Goal: Information Seeking & Learning: Learn about a topic

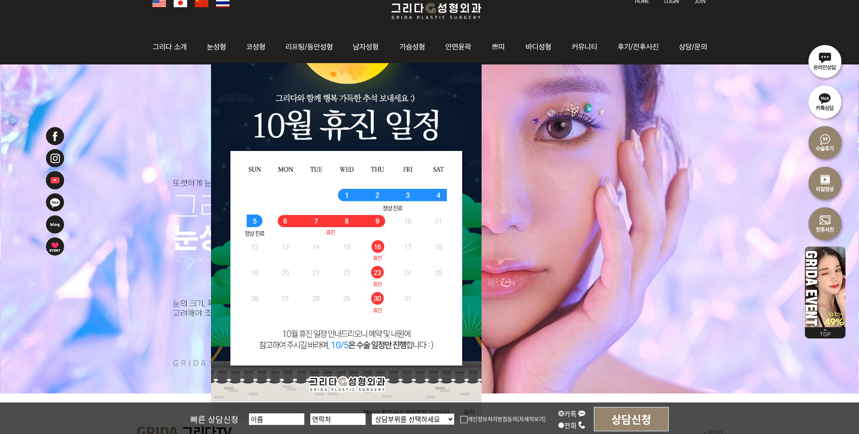
scroll to position [135, 0]
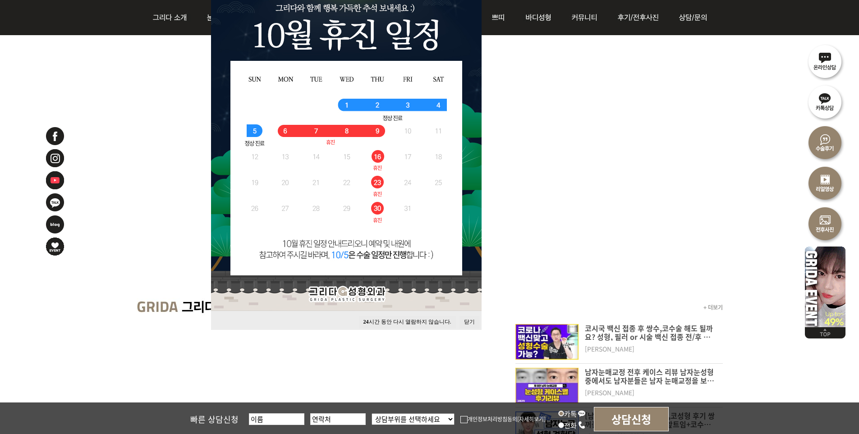
click at [472, 320] on button "닫기" at bounding box center [469, 322] width 20 height 12
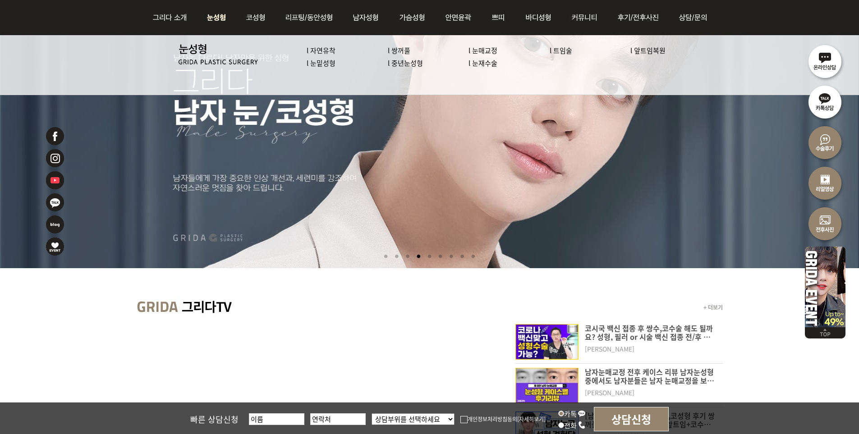
click at [332, 49] on link "l 자연유착" at bounding box center [321, 50] width 29 height 9
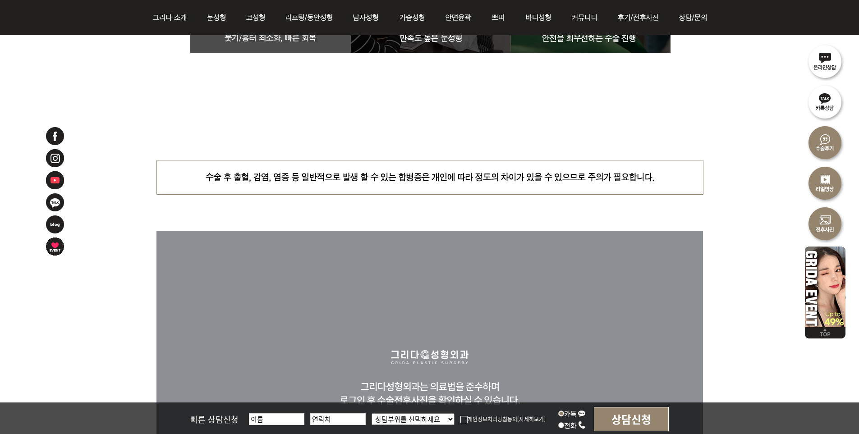
scroll to position [4508, 0]
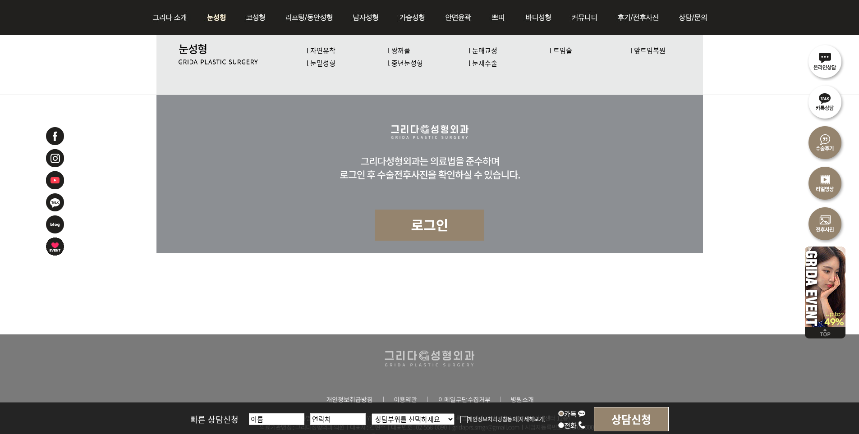
click at [400, 51] on link "l 쌍꺼풀" at bounding box center [399, 50] width 23 height 9
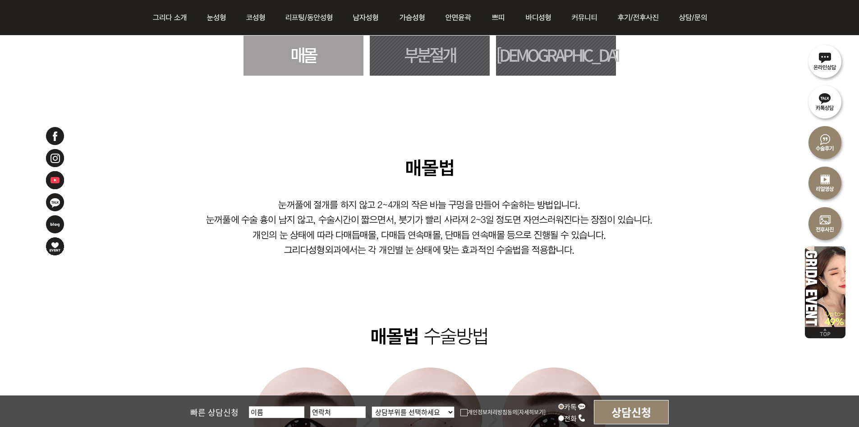
scroll to position [541, 0]
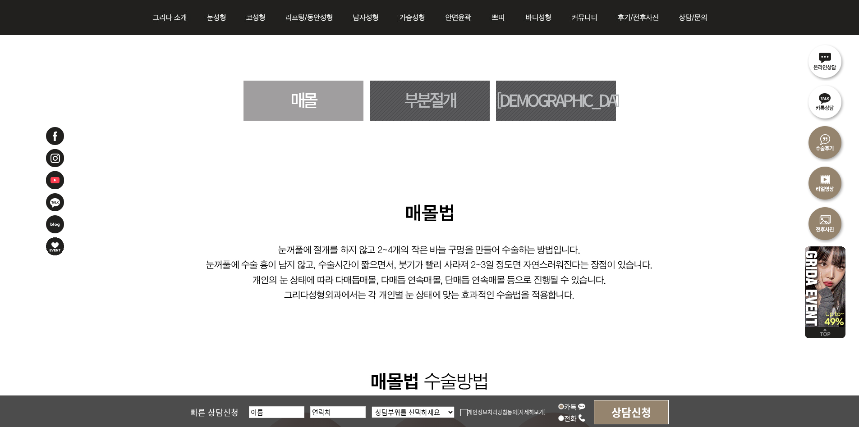
click at [428, 101] on link "부분절개" at bounding box center [430, 101] width 120 height 40
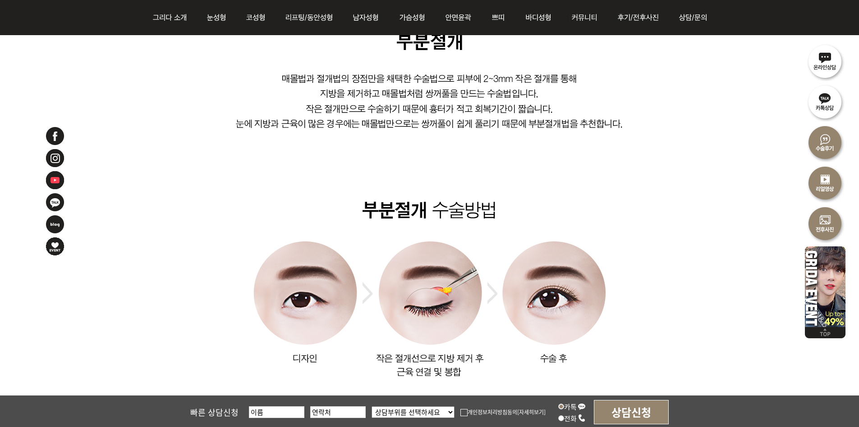
scroll to position [441, 0]
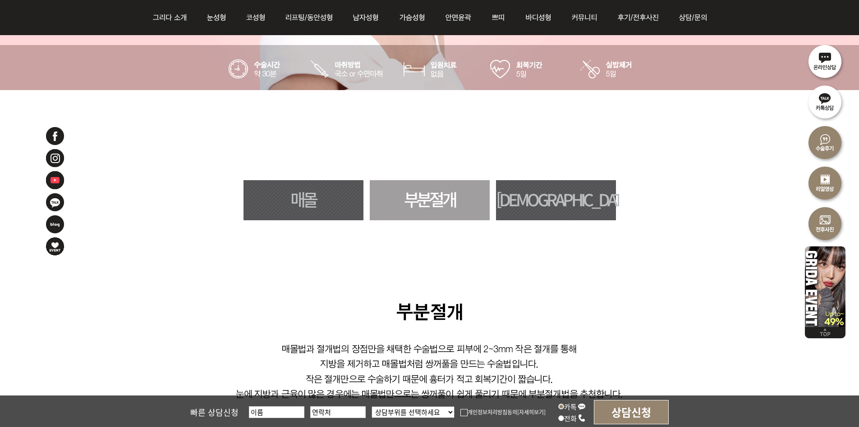
click at [533, 200] on link "[DEMOGRAPHIC_DATA]" at bounding box center [556, 200] width 120 height 40
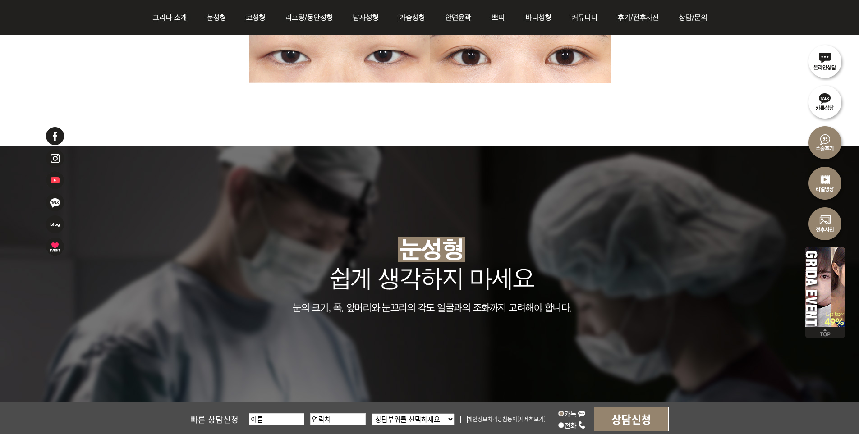
scroll to position [1974, 0]
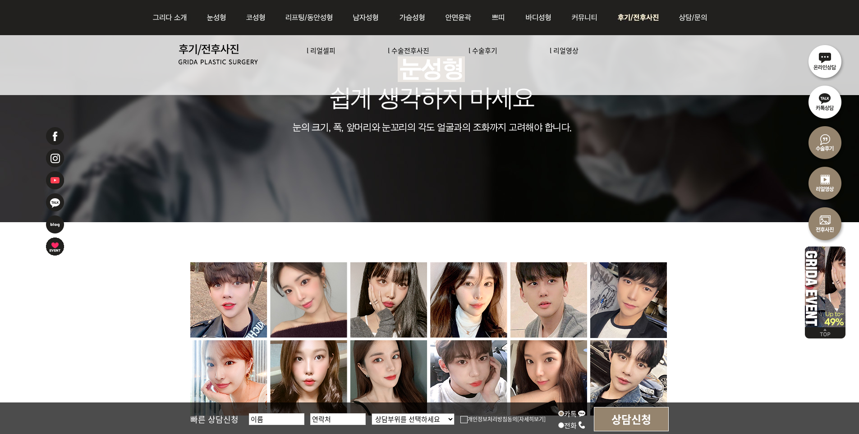
click at [636, 22] on img at bounding box center [639, 17] width 63 height 35
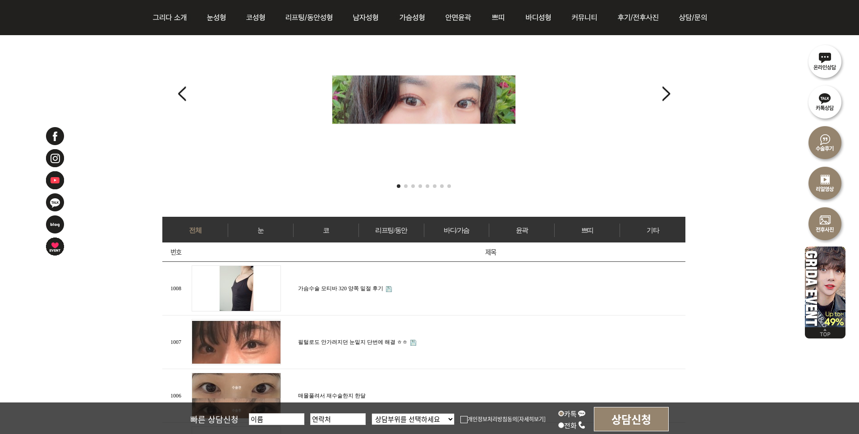
scroll to position [270, 0]
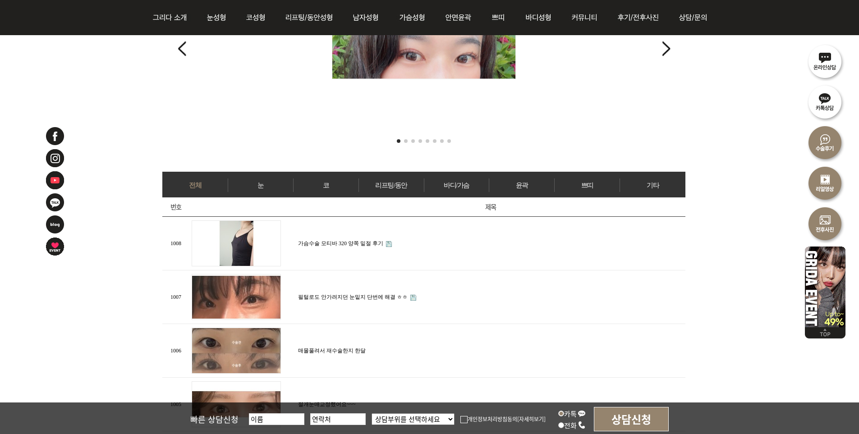
click at [259, 185] on link "눈" at bounding box center [260, 186] width 65 height 14
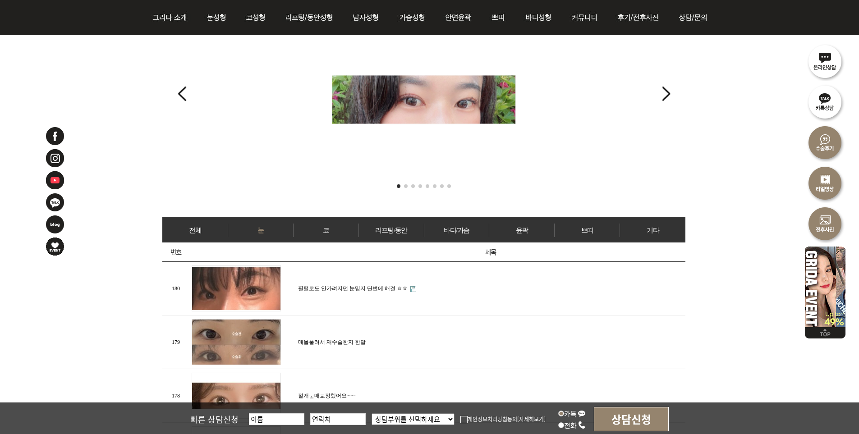
scroll to position [270, 0]
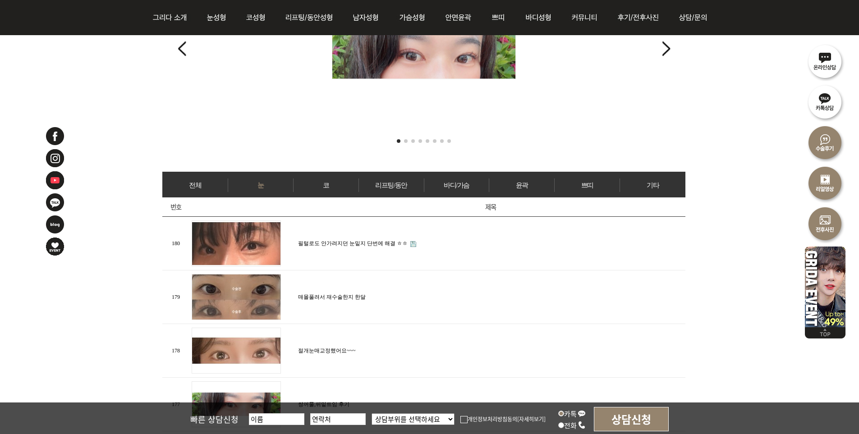
click at [360, 228] on td "필털로도 안가려지던 눈밑지 단번에 해결 ㅎㅎ" at bounding box center [490, 244] width 389 height 54
click at [366, 237] on td "필털로도 안가려지던 눈밑지 단번에 해결 ㅎㅎ" at bounding box center [490, 244] width 389 height 54
click at [368, 243] on link "필털로도 안가려지던 눈밑지 단번에 해결 ㅎㅎ" at bounding box center [353, 243] width 110 height 6
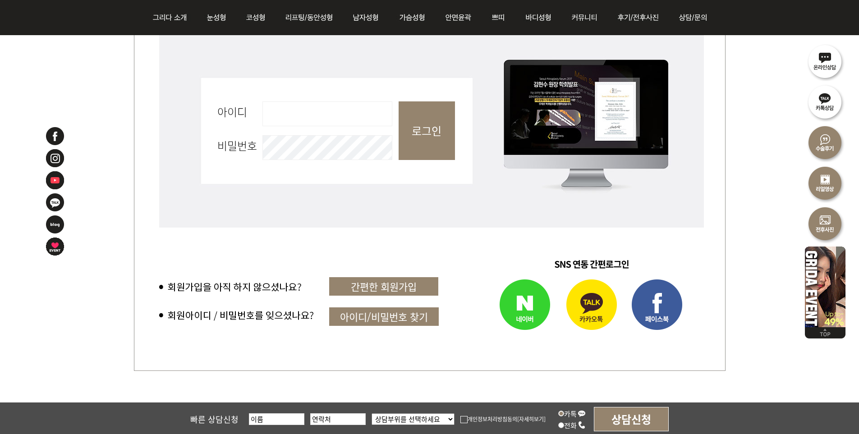
scroll to position [135, 0]
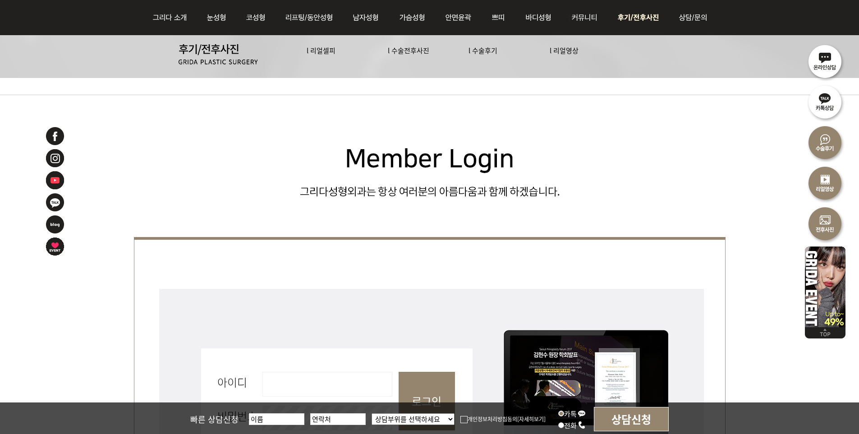
click at [639, 20] on img at bounding box center [639, 17] width 63 height 35
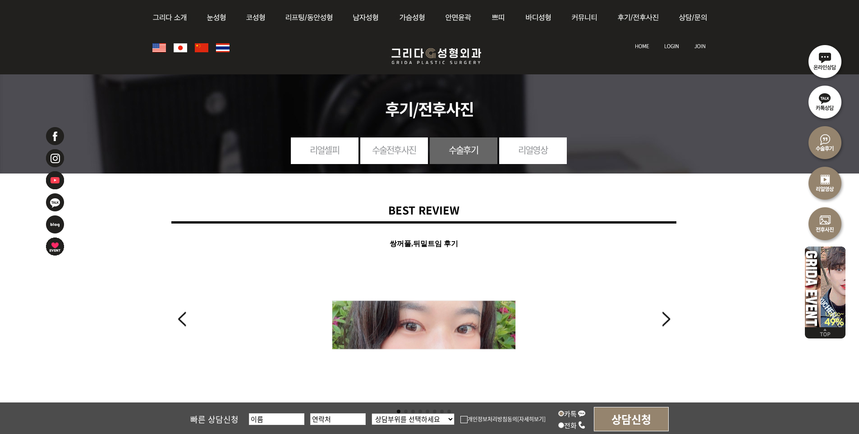
scroll to position [225, 0]
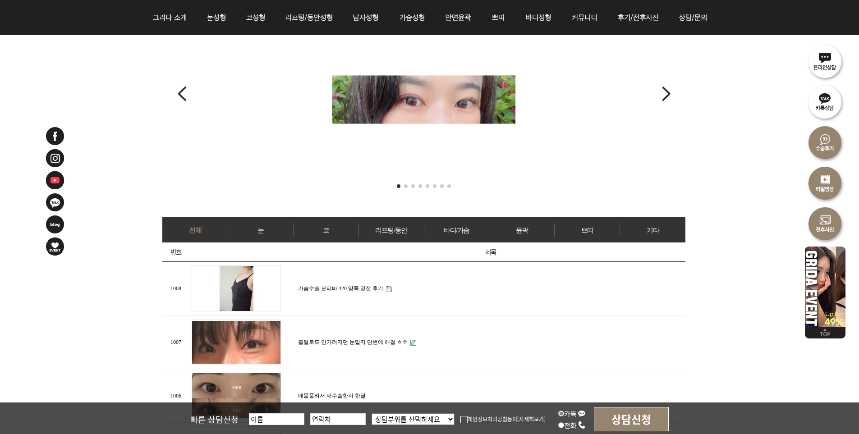
click at [275, 229] on link "눈" at bounding box center [260, 231] width 65 height 14
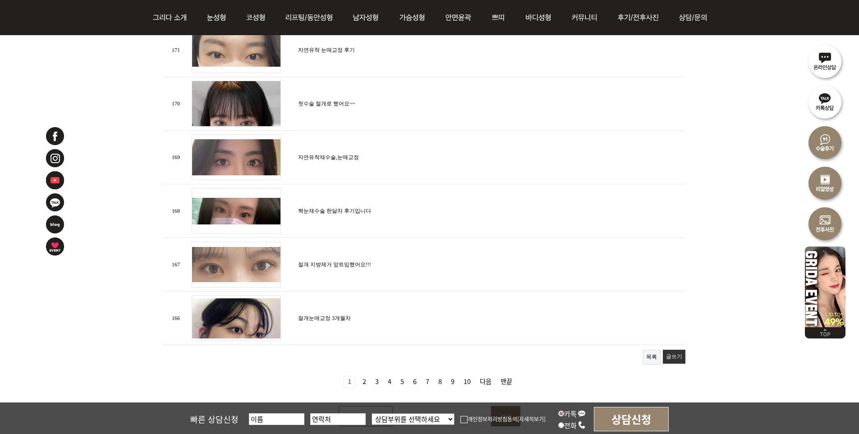
scroll to position [992, 0]
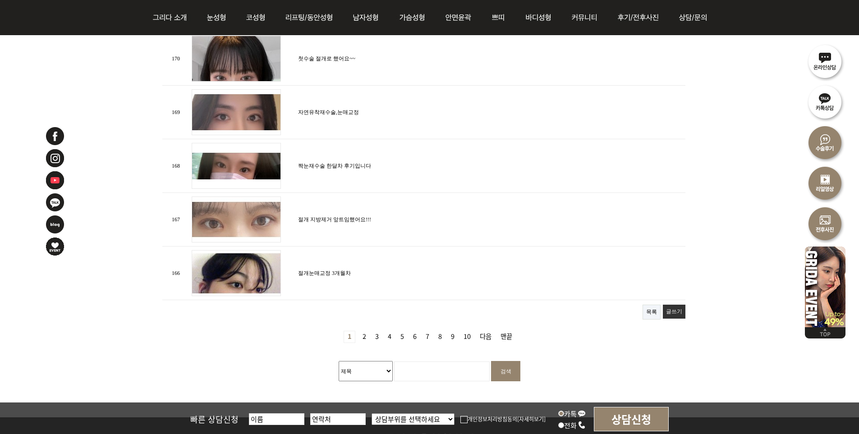
click at [360, 333] on link "2 페이지" at bounding box center [364, 336] width 11 height 11
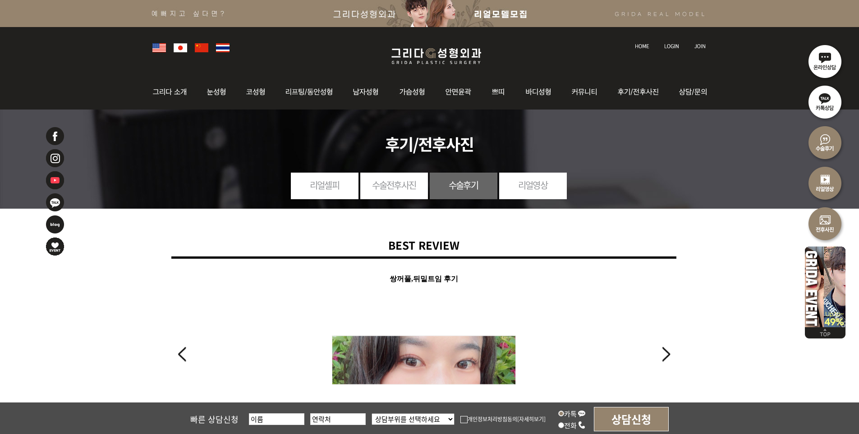
scroll to position [270, 0]
